Goal: Task Accomplishment & Management: Use online tool/utility

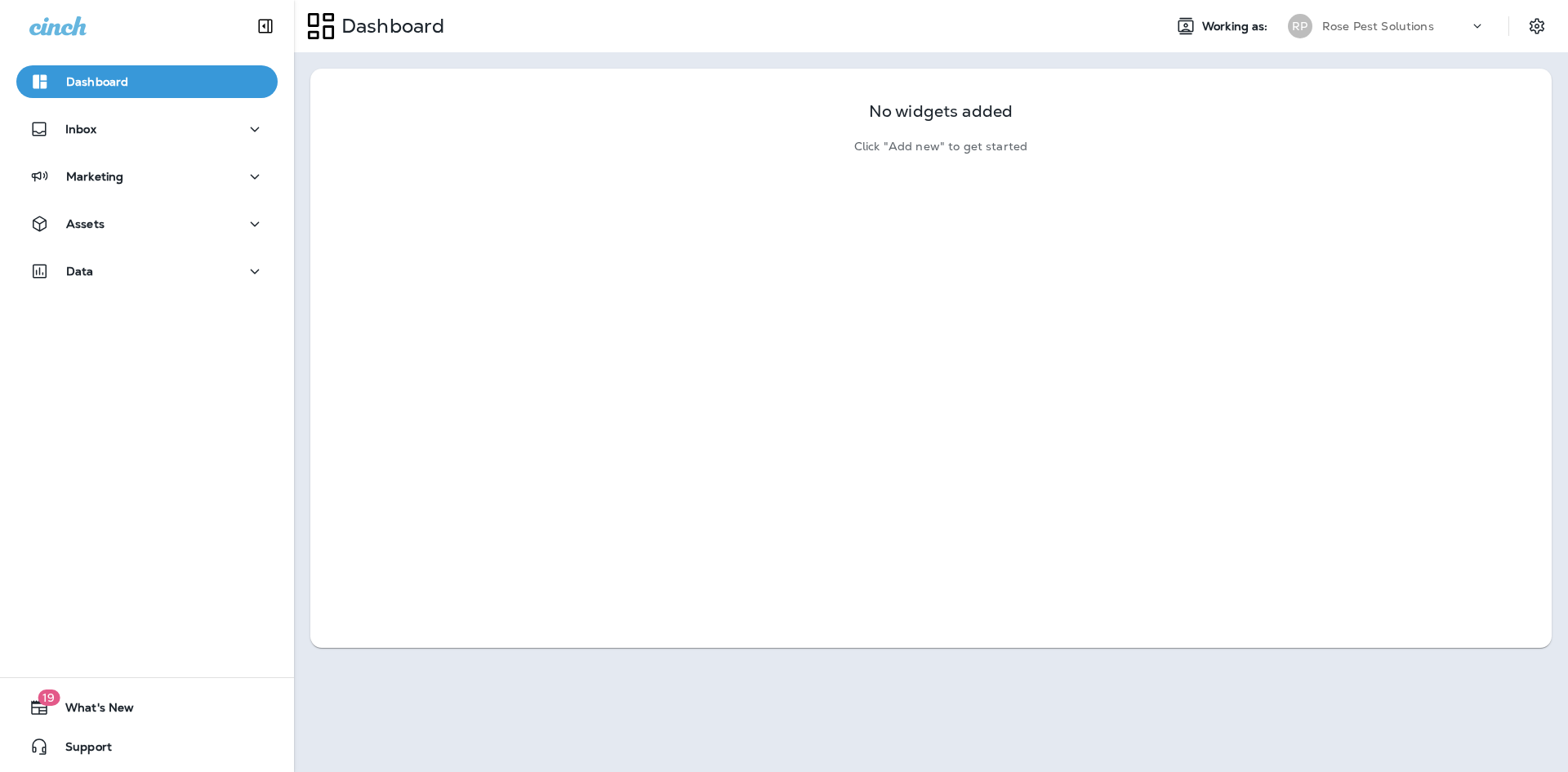
click at [1426, 336] on div "No widgets added Click "Add new" to get started" at bounding box center [931, 357] width 1242 height 579
click at [74, 127] on p "Inbox" at bounding box center [81, 129] width 31 height 13
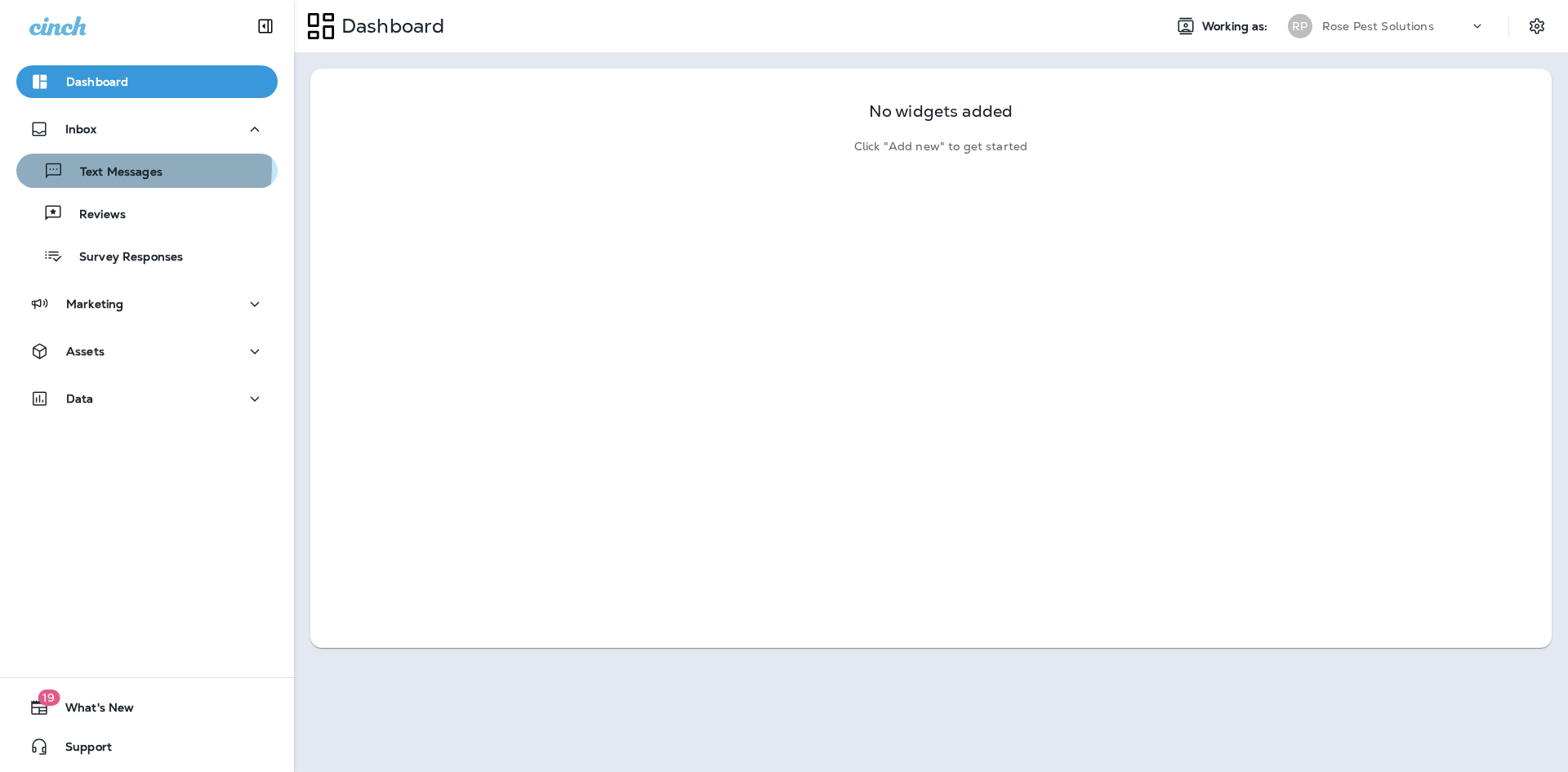
click at [119, 166] on p "Text Messages" at bounding box center [113, 173] width 99 height 16
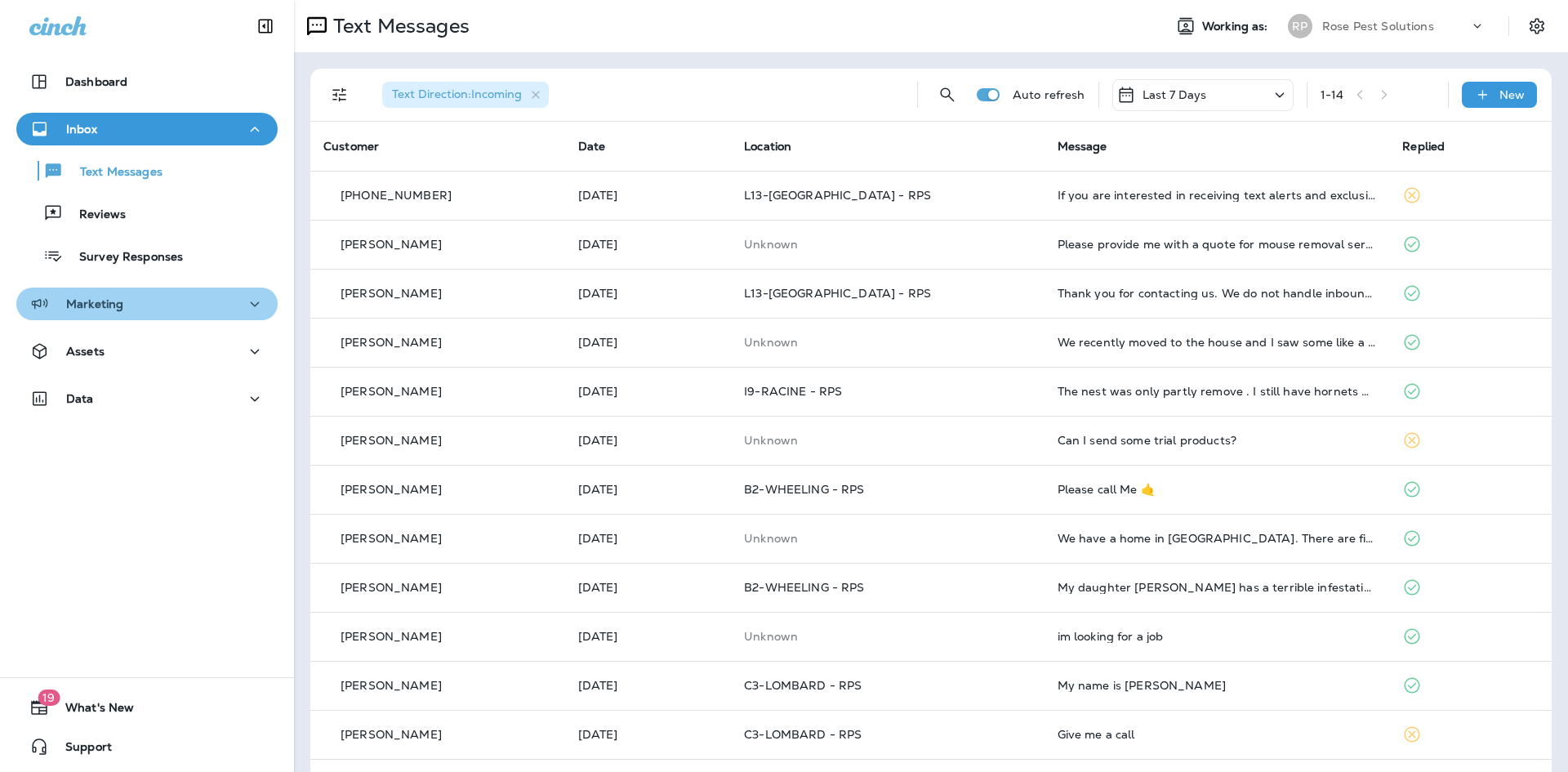
click at [154, 312] on div "Marketing" at bounding box center [147, 304] width 235 height 20
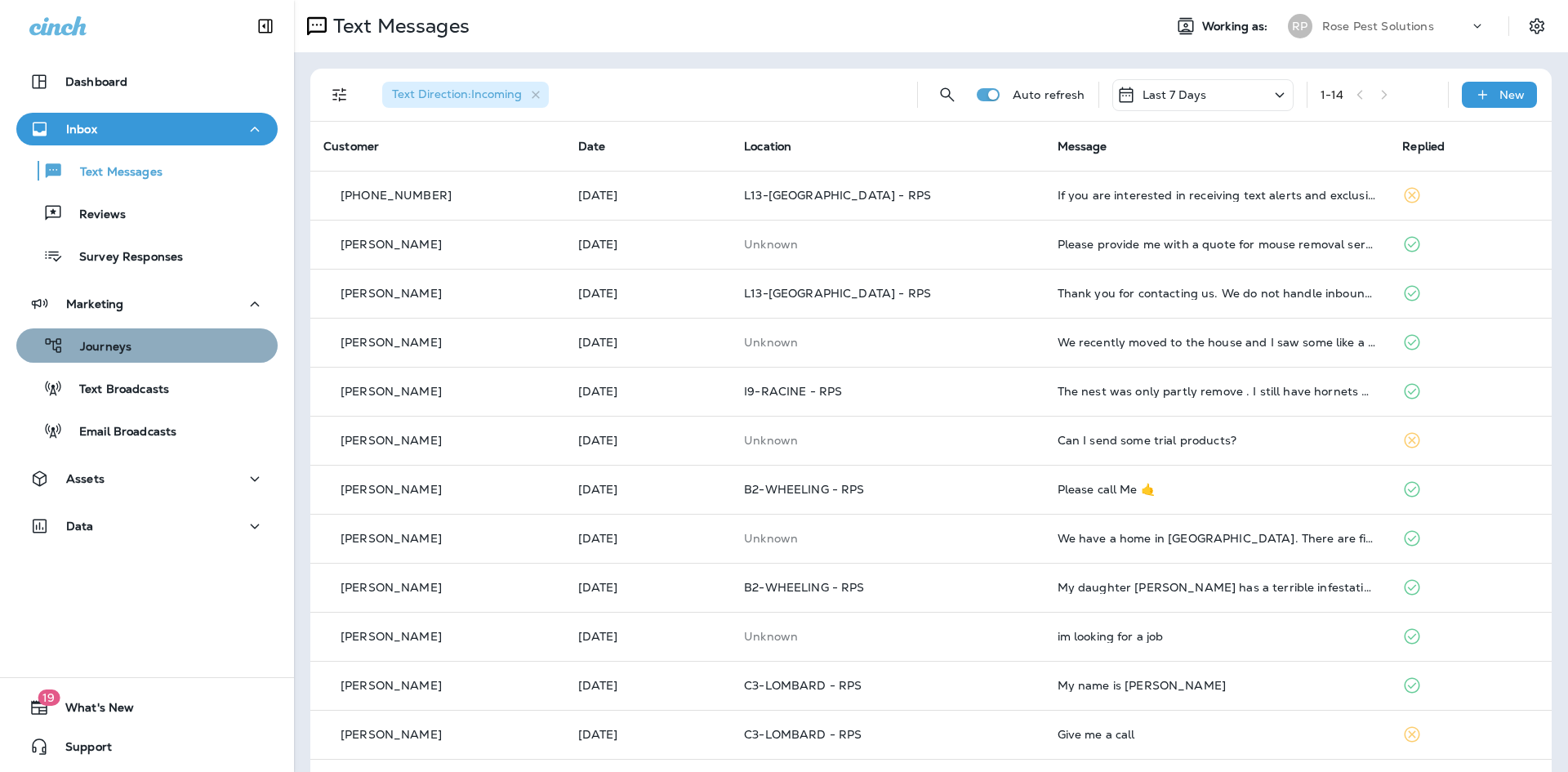
click at [148, 347] on div "Journeys" at bounding box center [147, 345] width 248 height 25
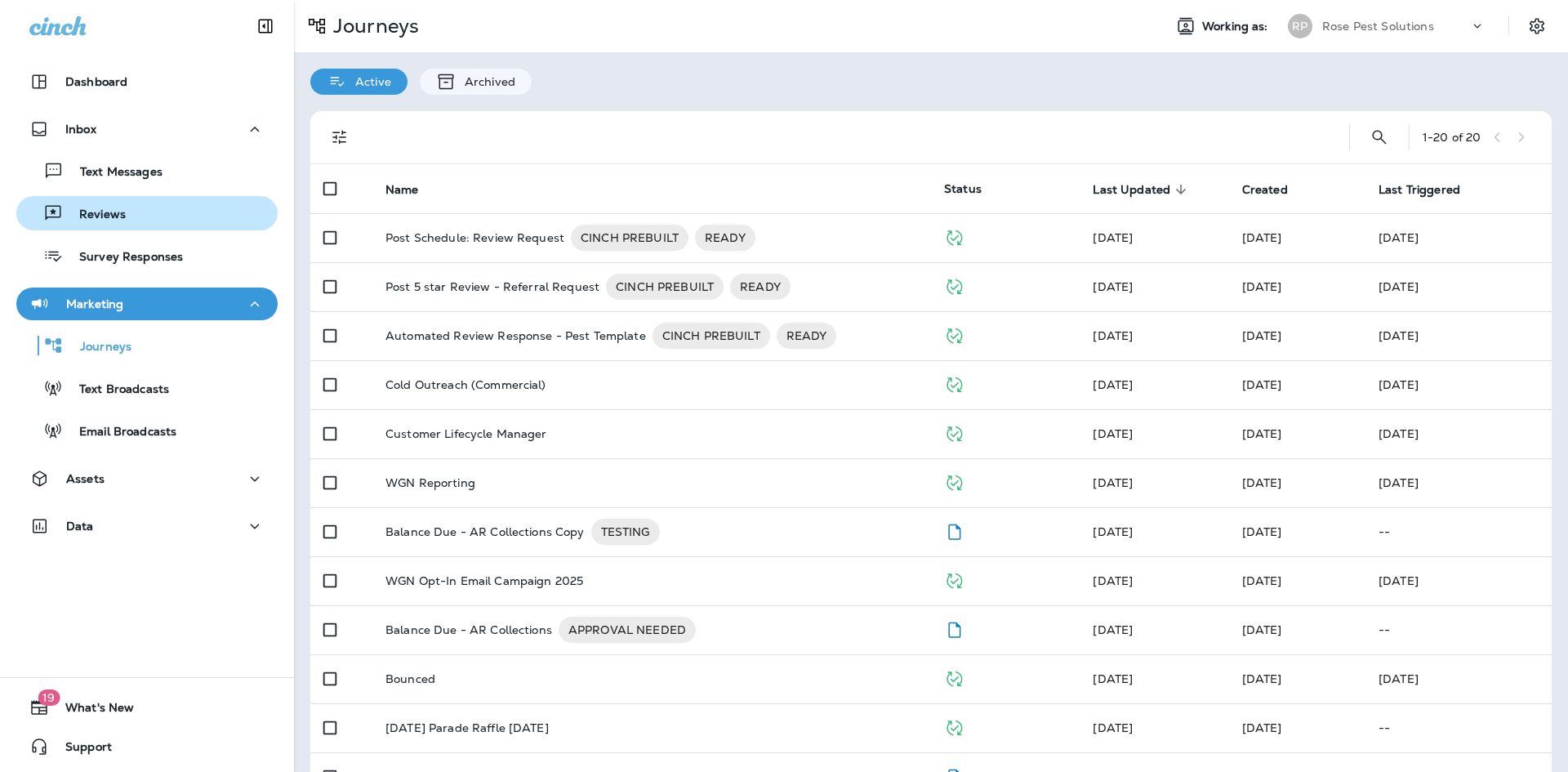
click at [139, 223] on div "Reviews" at bounding box center [147, 213] width 248 height 25
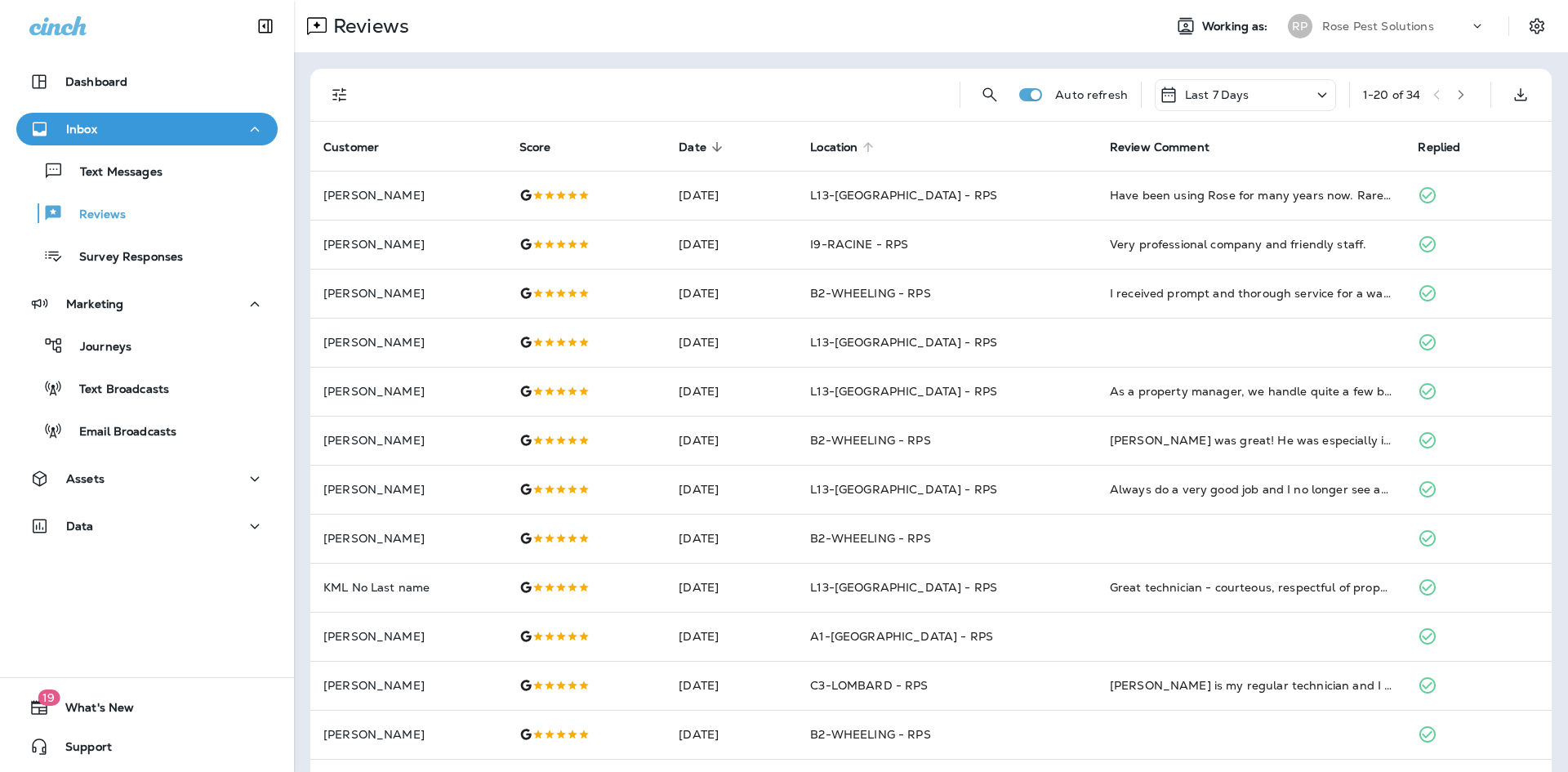
click at [858, 144] on span "Location" at bounding box center [833, 147] width 47 height 14
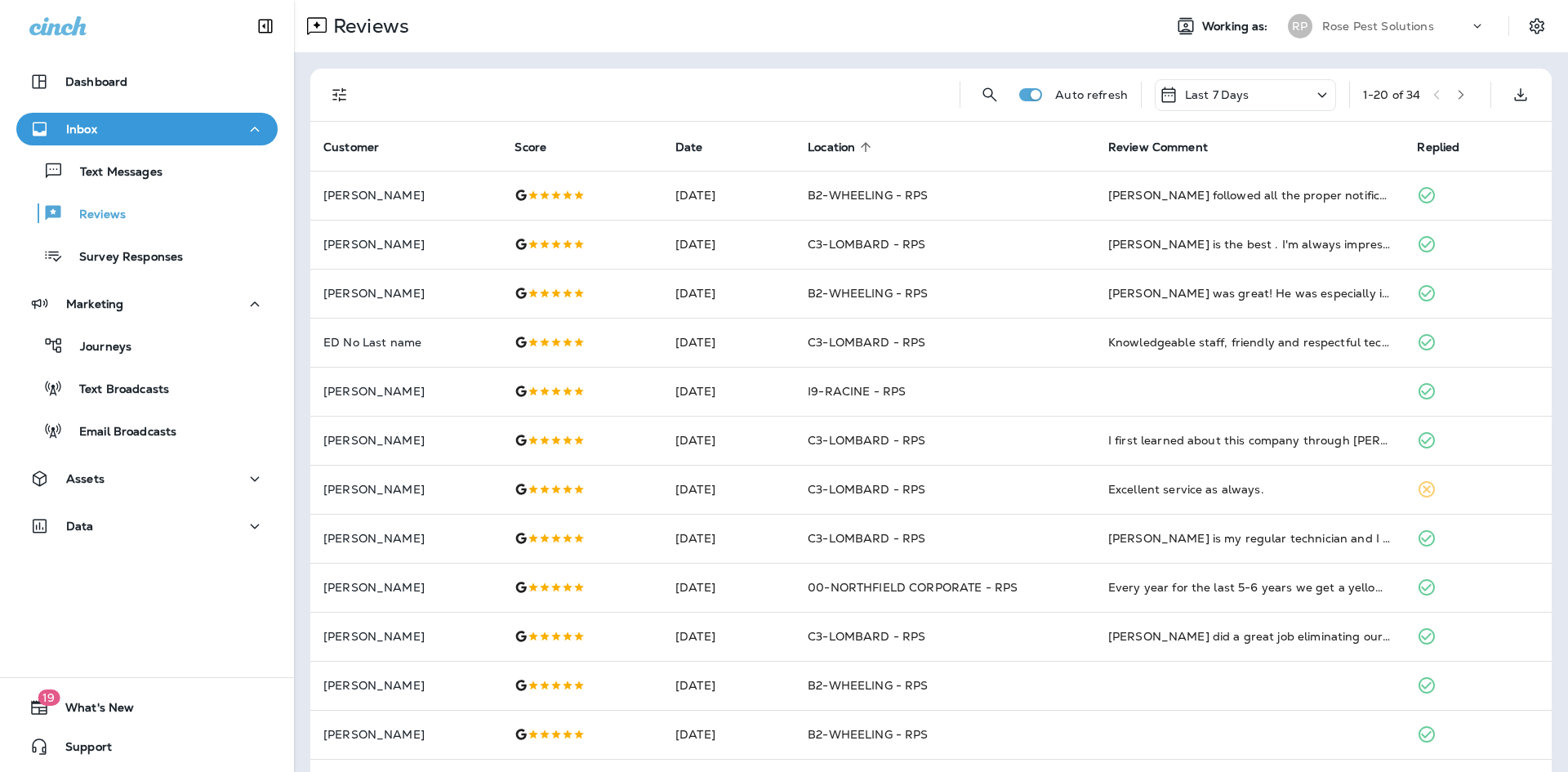
click at [855, 141] on span "Location" at bounding box center [831, 147] width 47 height 14
click at [164, 175] on div "Text Messages" at bounding box center [147, 171] width 248 height 25
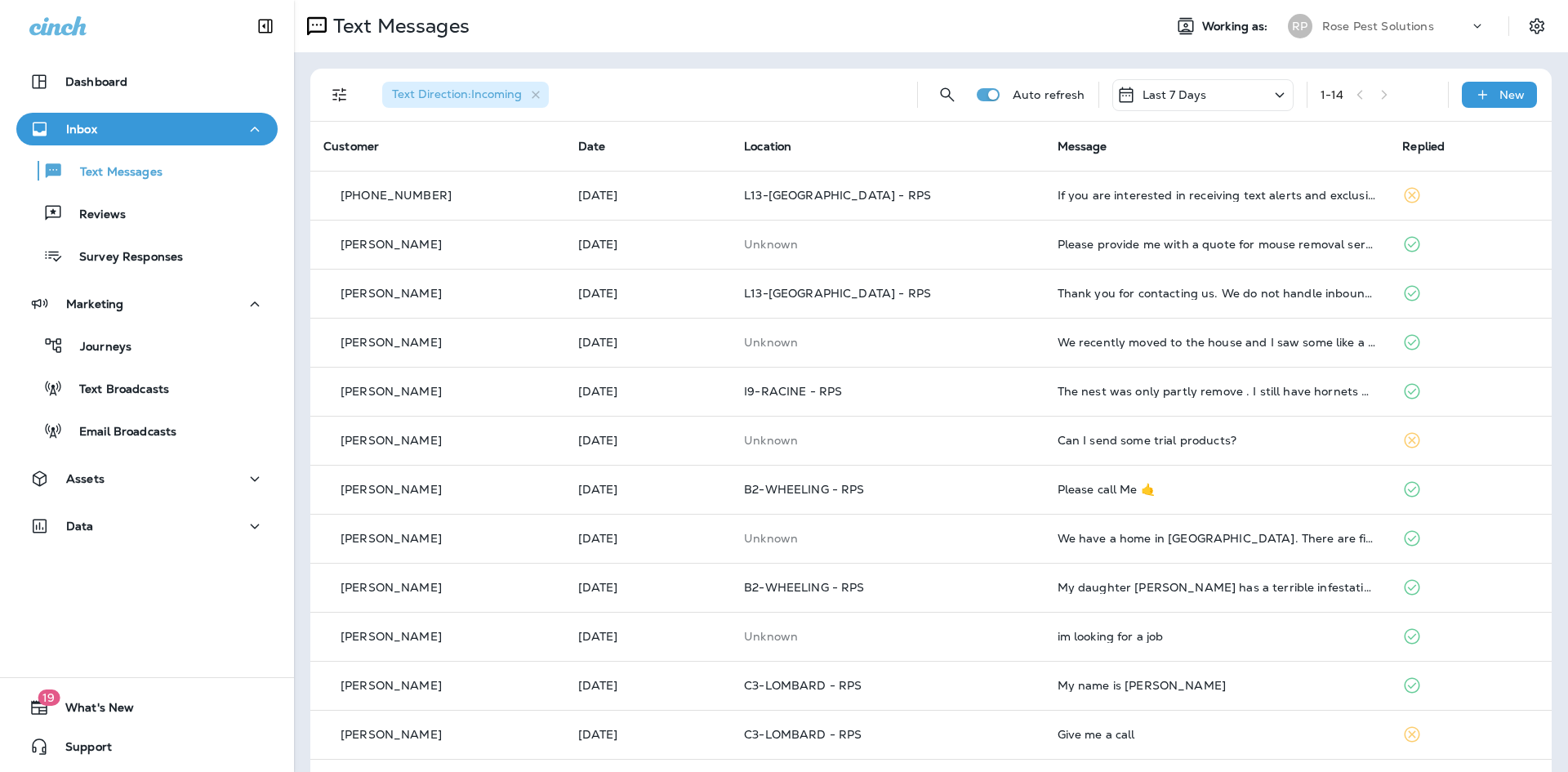
click at [788, 150] on span "Location" at bounding box center [767, 146] width 47 height 15
click at [794, 133] on th "Location" at bounding box center [887, 146] width 313 height 49
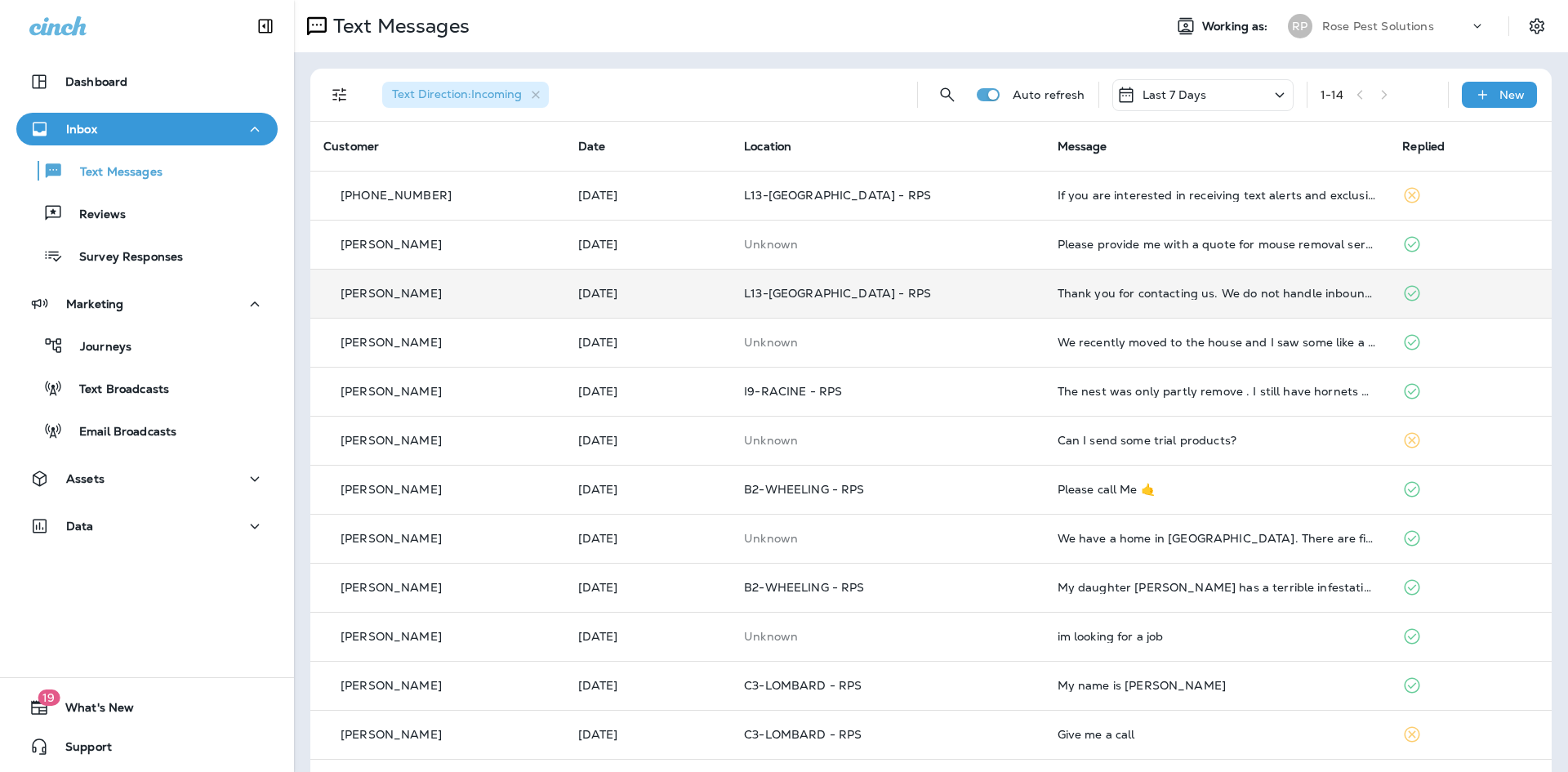
scroll to position [103, 0]
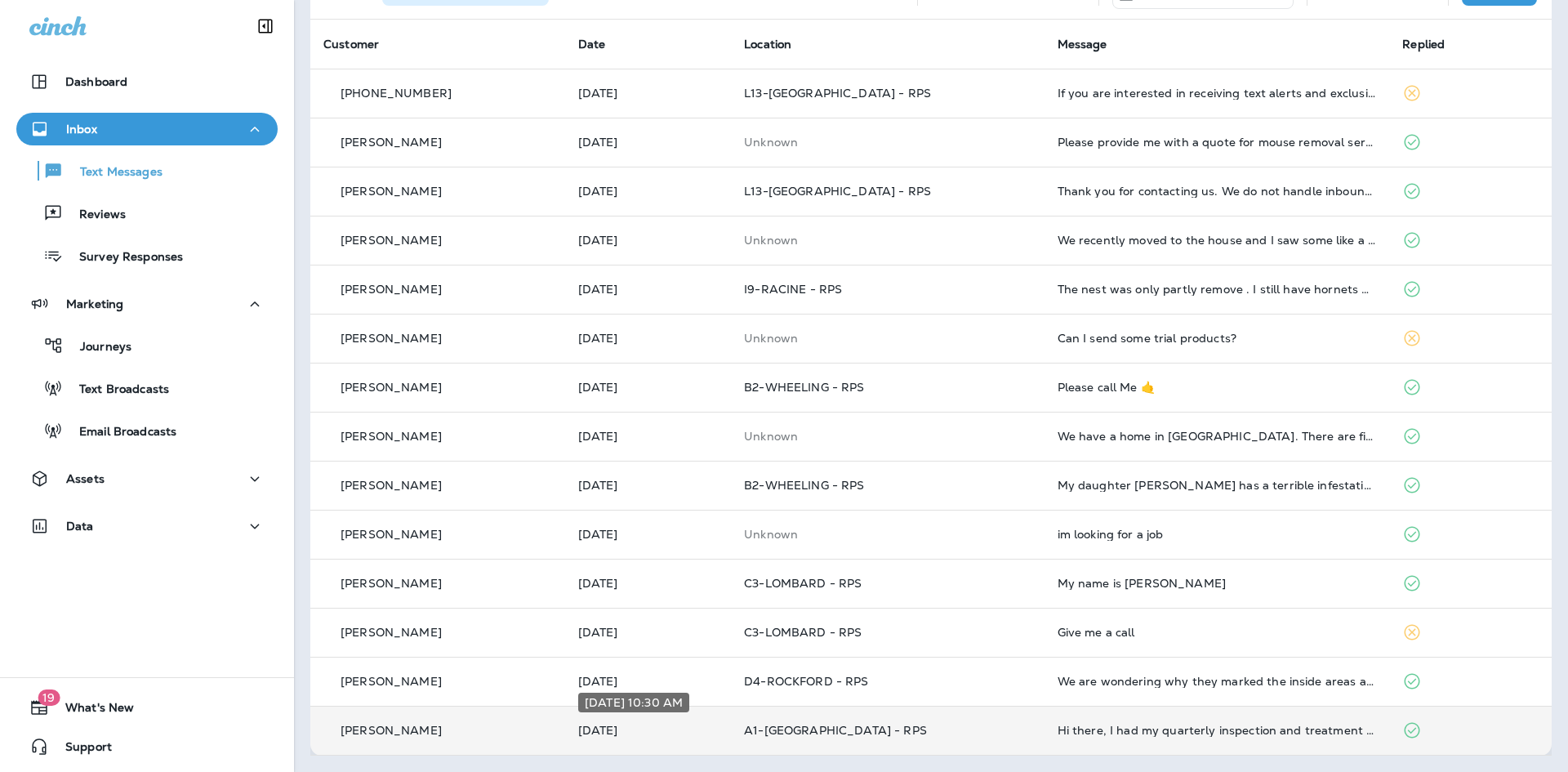
click at [643, 732] on p "[DATE]" at bounding box center [648, 730] width 140 height 13
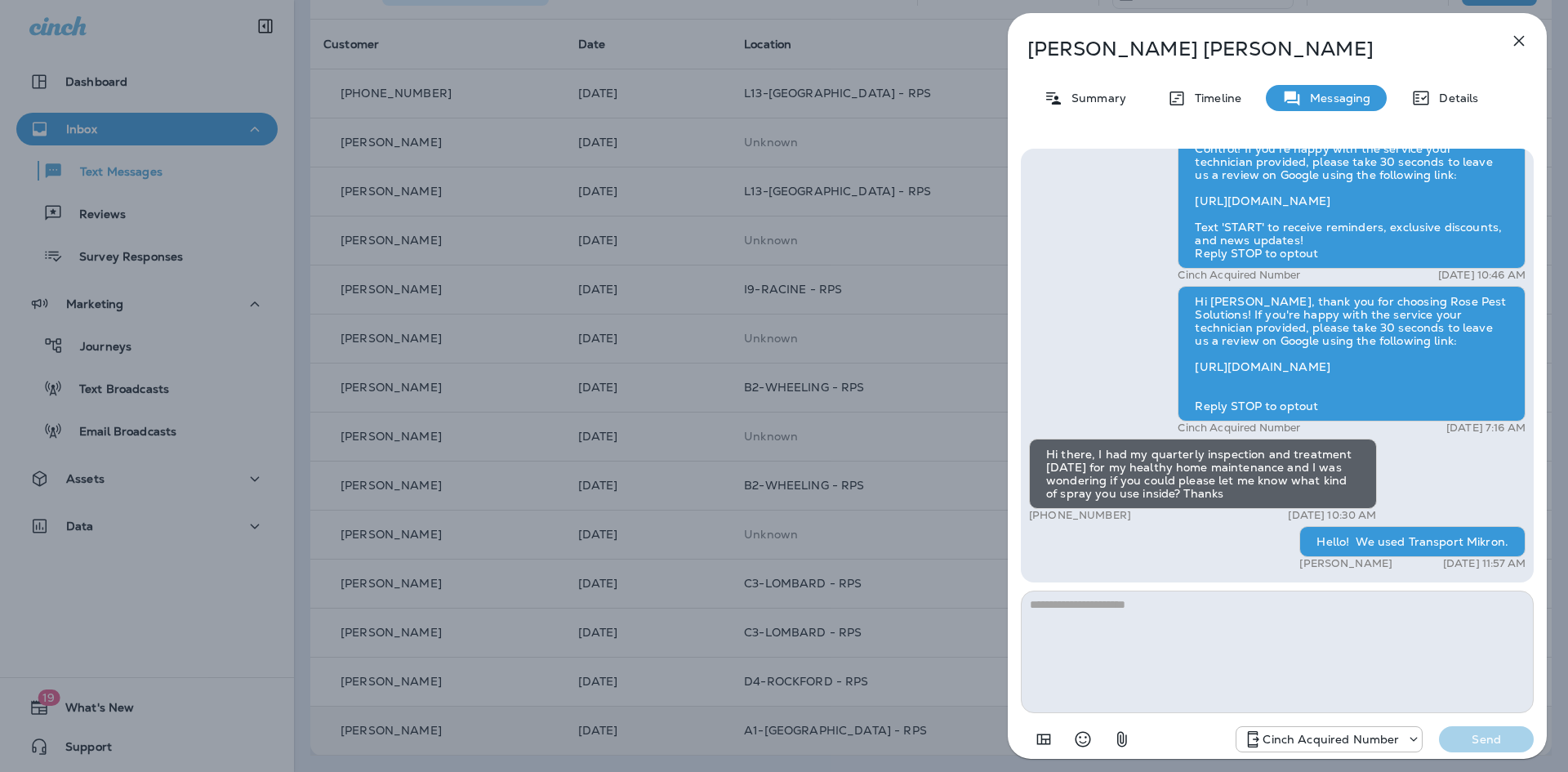
click at [1524, 42] on icon "button" at bounding box center [1519, 41] width 19 height 19
